Goal: Transaction & Acquisition: Purchase product/service

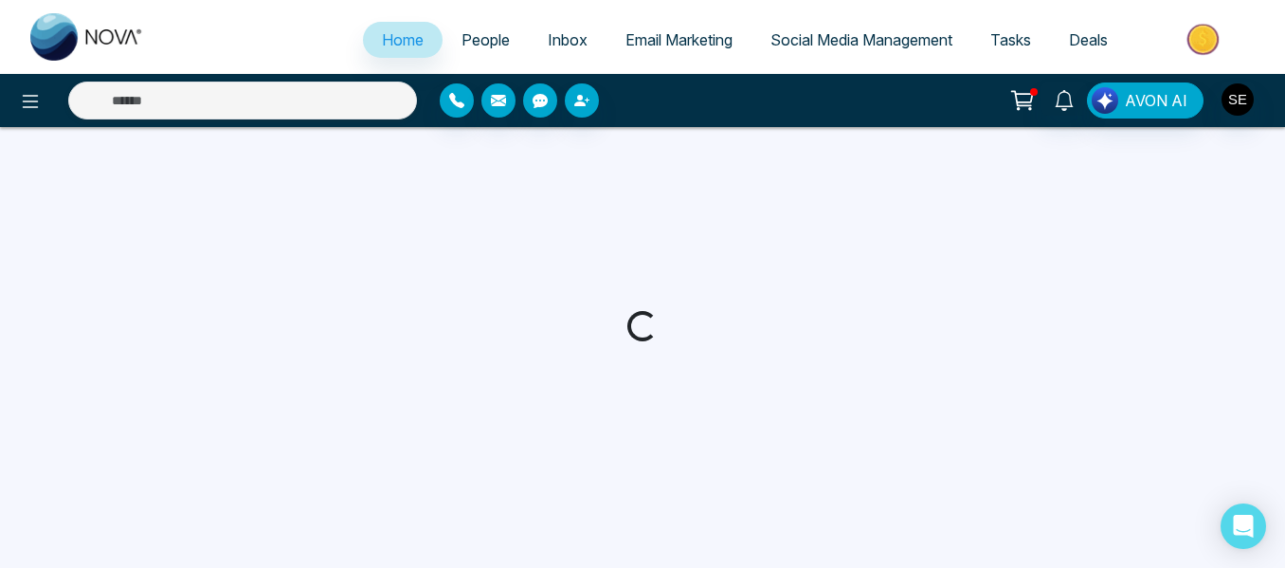
select select "*"
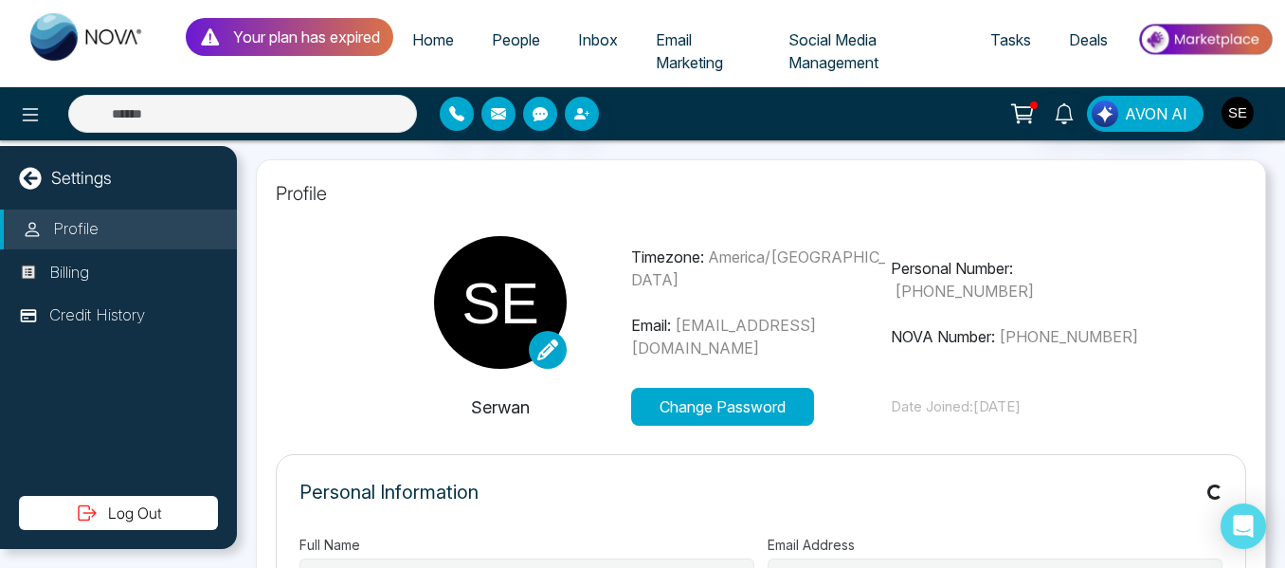
type input "**********"
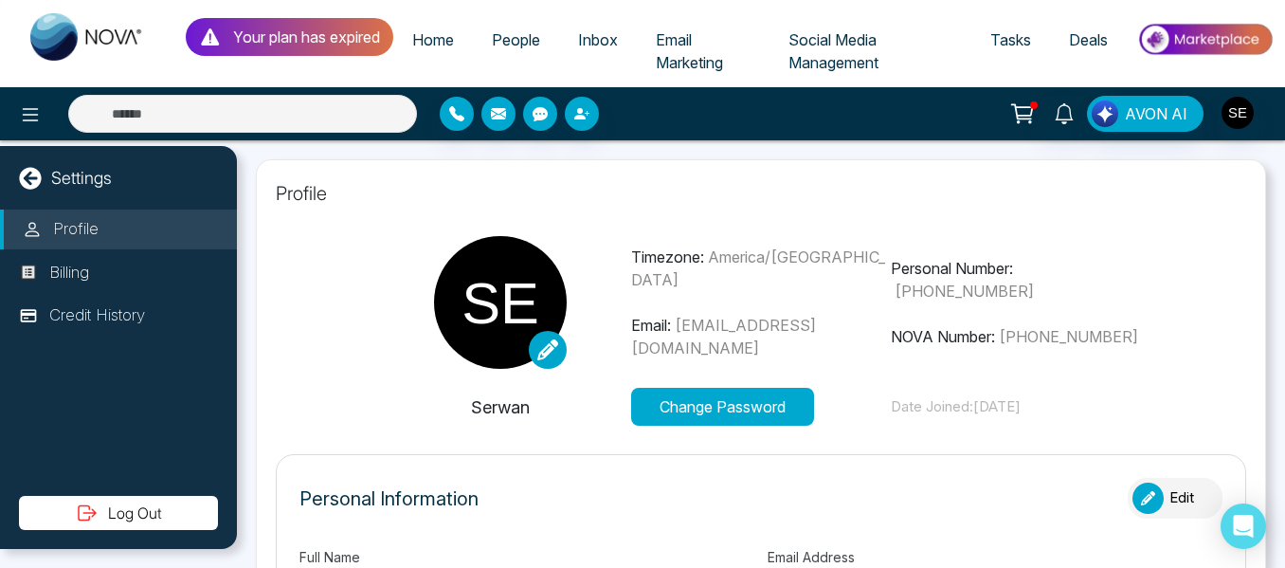
click at [1025, 102] on icon at bounding box center [1022, 113] width 27 height 27
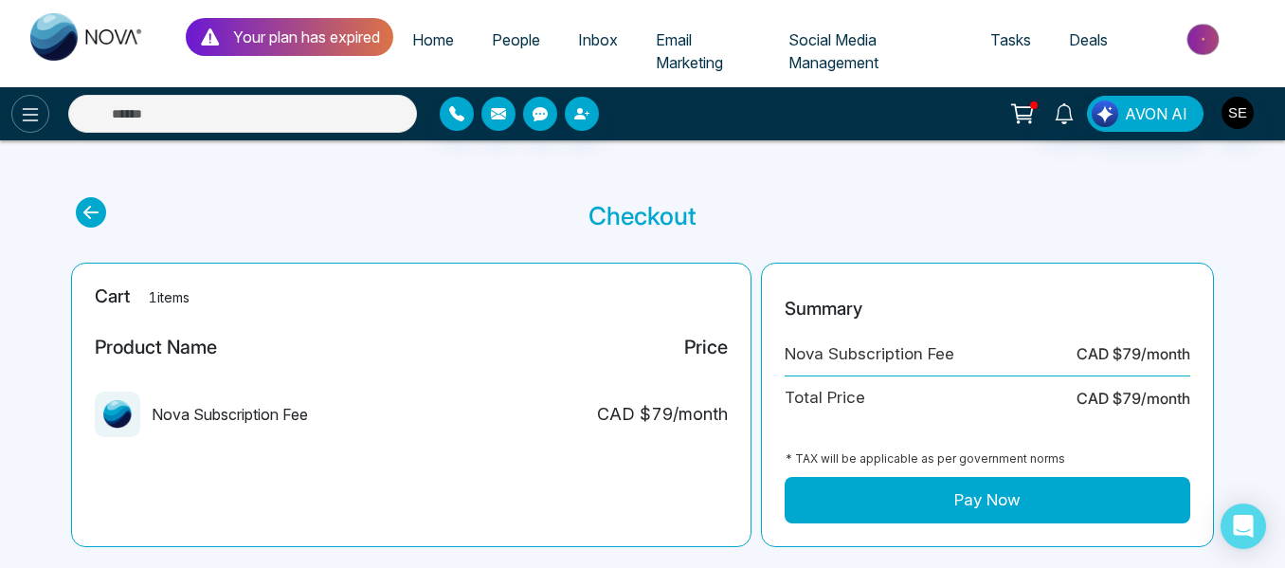
click at [37, 106] on icon at bounding box center [30, 114] width 23 height 23
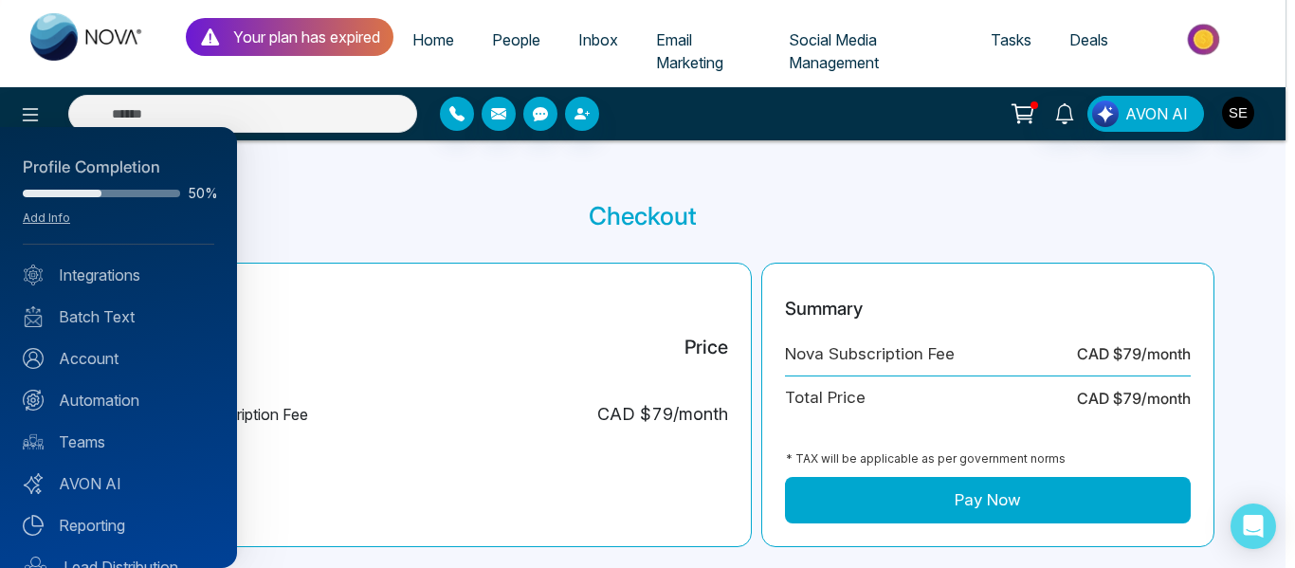
click at [349, 205] on div at bounding box center [647, 284] width 1295 height 568
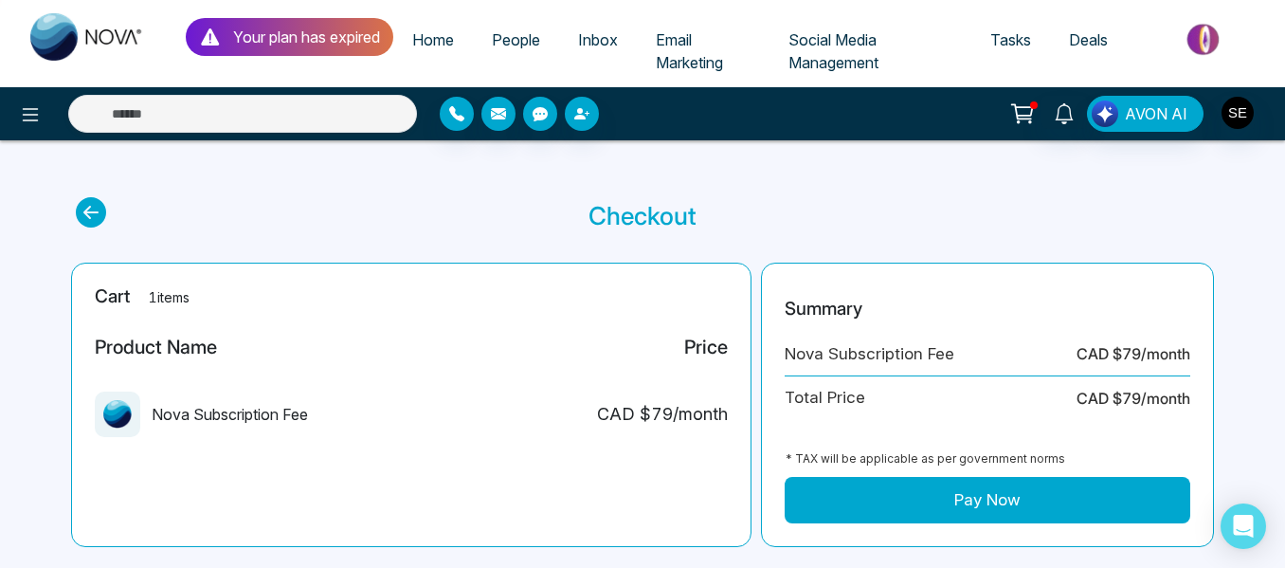
click at [462, 43] on link "Home" at bounding box center [433, 40] width 80 height 36
click at [1239, 109] on img "button" at bounding box center [1238, 113] width 32 height 32
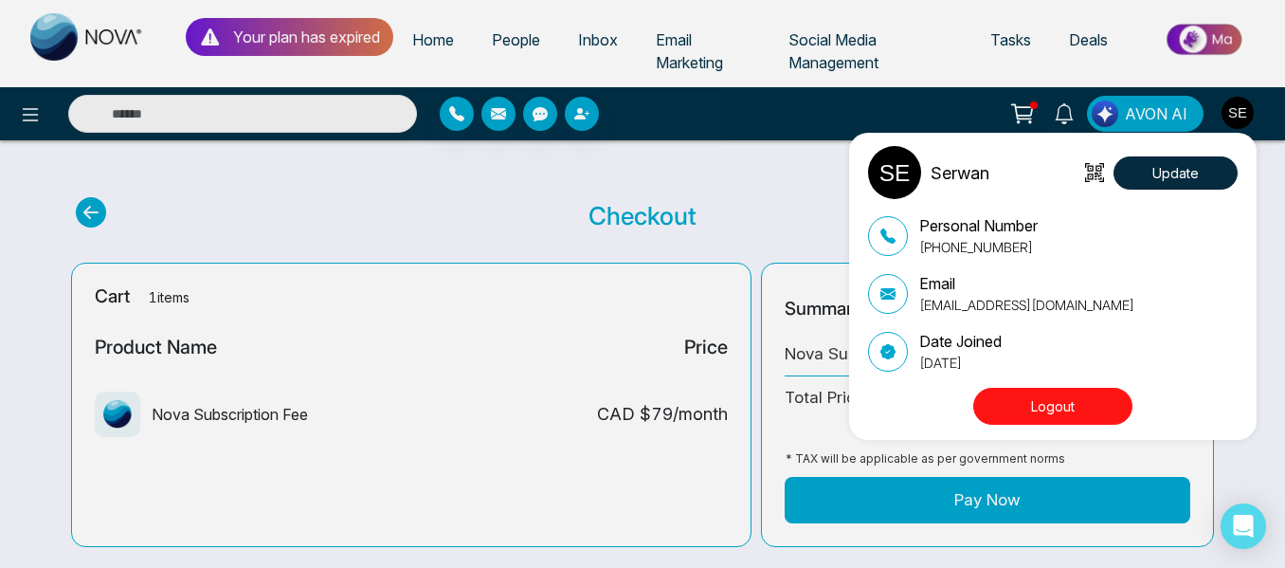
click at [742, 164] on div "Serwan Update Personal Number [PHONE_NUMBER] Email [EMAIL_ADDRESS][DOMAIN_NAME]…" at bounding box center [642, 284] width 1285 height 568
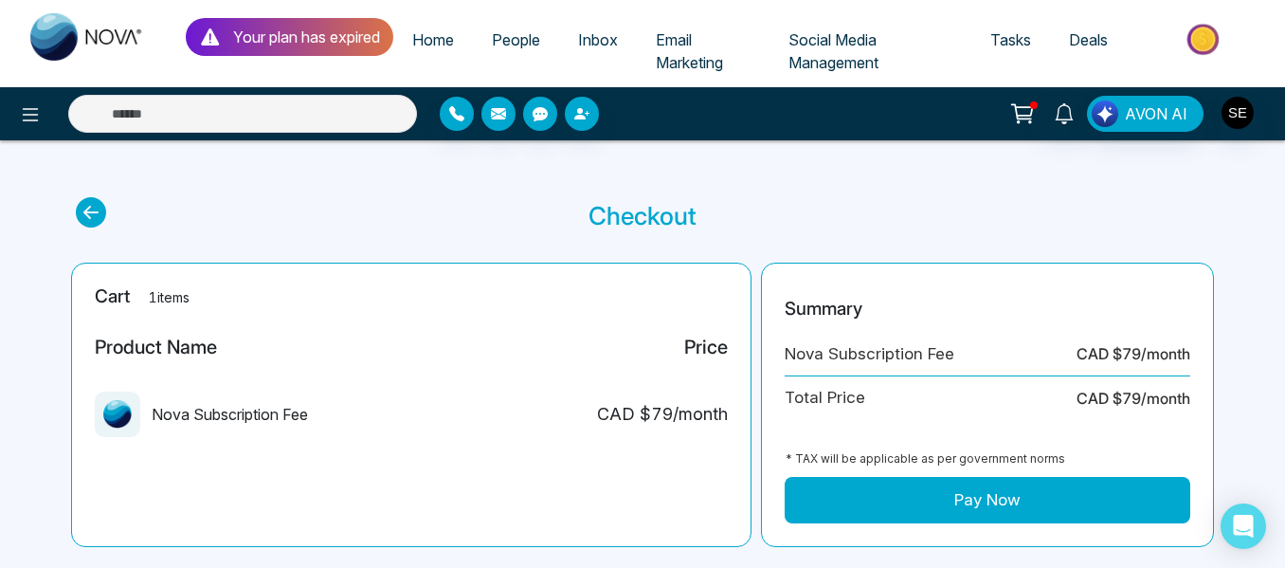
click at [512, 41] on span "People" at bounding box center [516, 39] width 48 height 19
drag, startPoint x: 582, startPoint y: 110, endPoint x: 661, endPoint y: 225, distance: 139.1
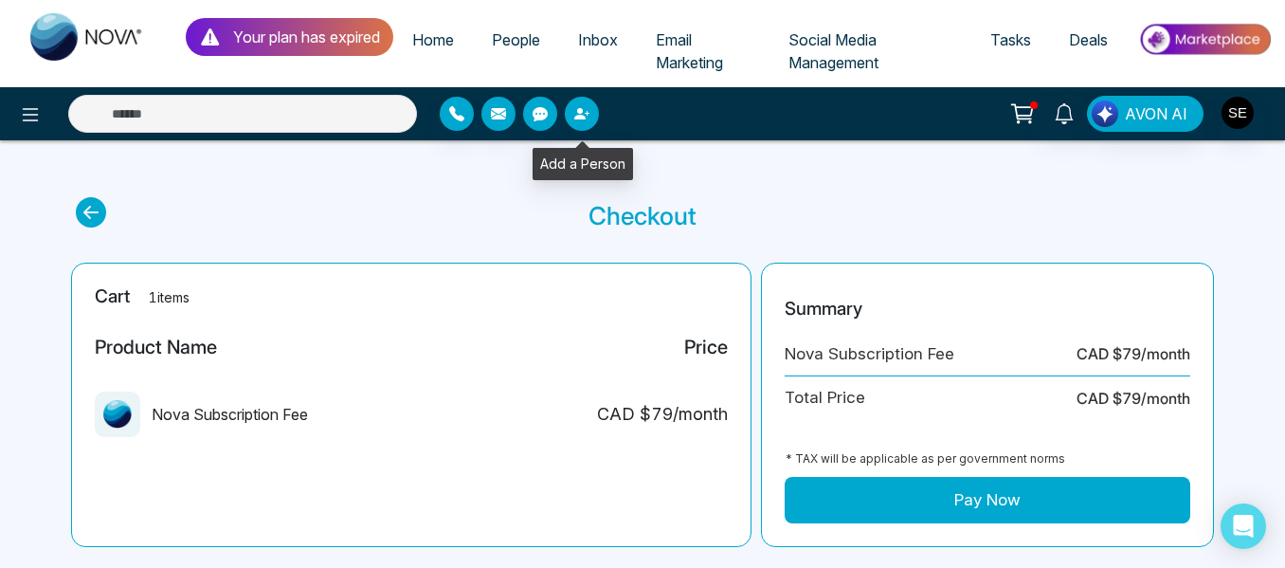
click at [584, 110] on icon "button" at bounding box center [581, 113] width 15 height 15
click at [587, 114] on icon "button" at bounding box center [587, 113] width 5 height 5
